Goal: Task Accomplishment & Management: Manage account settings

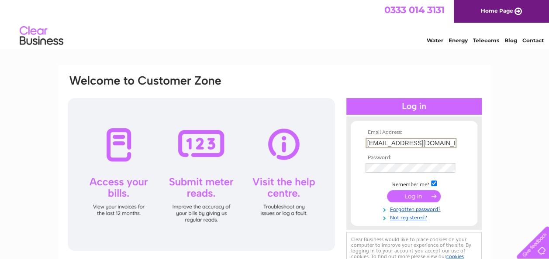
click at [416, 198] on input "submit" at bounding box center [414, 196] width 54 height 12
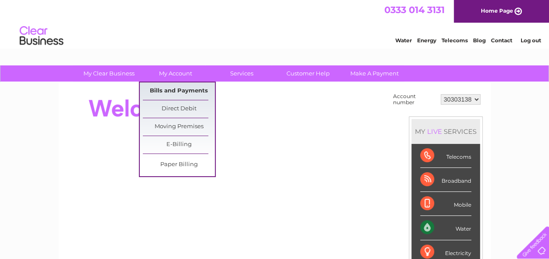
click at [183, 94] on link "Bills and Payments" at bounding box center [179, 91] width 72 height 17
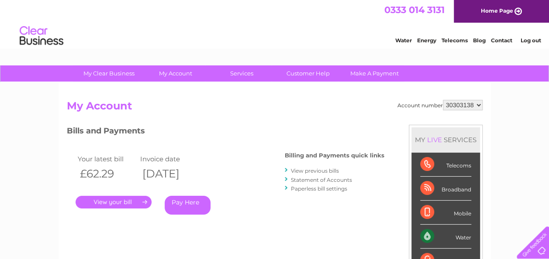
click at [121, 202] on link "." at bounding box center [114, 202] width 76 height 13
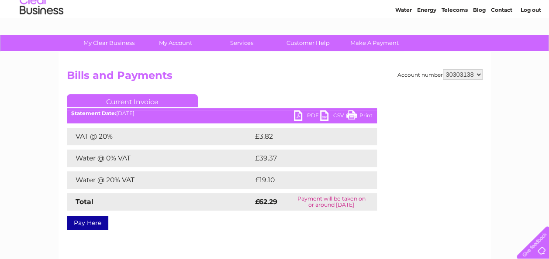
scroll to position [44, 0]
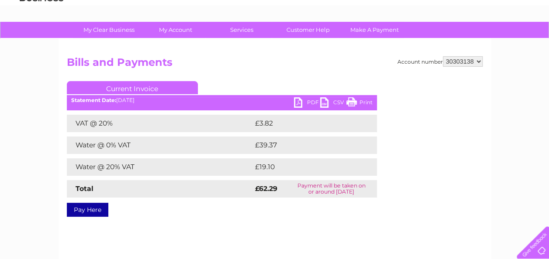
click at [301, 100] on link "PDF" at bounding box center [307, 103] width 26 height 13
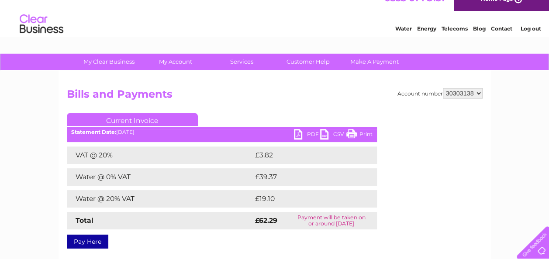
scroll to position [0, 0]
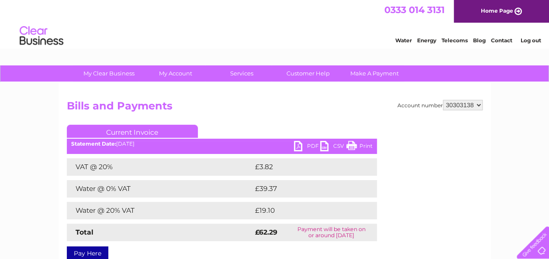
click at [525, 40] on link "Log out" at bounding box center [530, 40] width 21 height 7
